Goal: Task Accomplishment & Management: Use online tool/utility

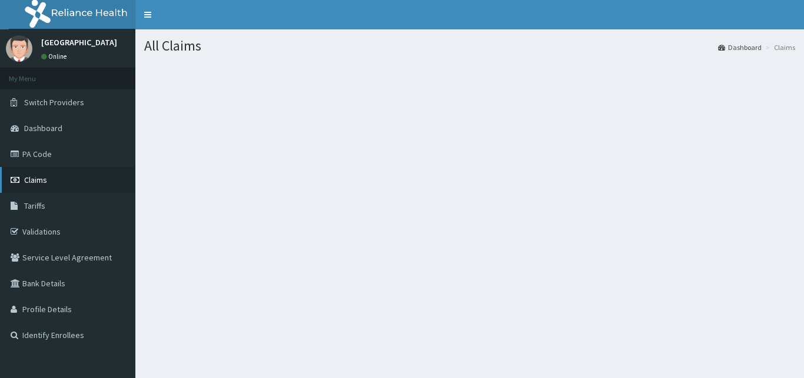
click at [42, 177] on span "Claims" at bounding box center [35, 180] width 23 height 11
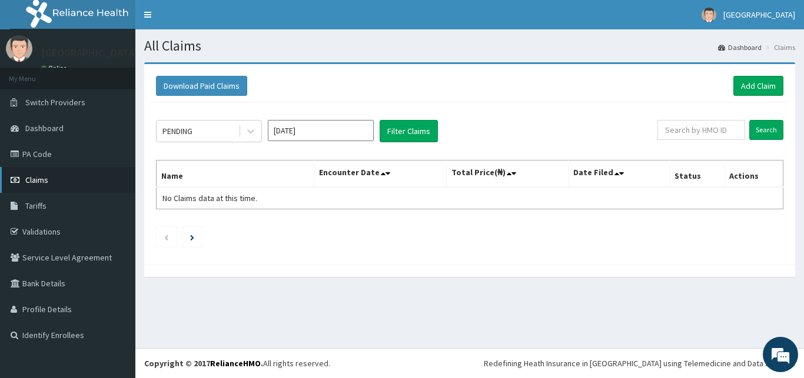
click at [40, 182] on span "Claims" at bounding box center [36, 180] width 23 height 11
click at [45, 156] on link "PA Code" at bounding box center [67, 154] width 135 height 26
